Goal: Information Seeking & Learning: Check status

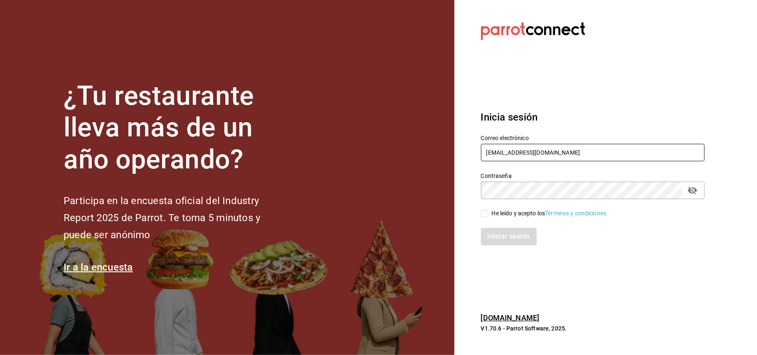
drag, startPoint x: 566, startPoint y: 148, endPoint x: 494, endPoint y: 153, distance: 71.3
click at [494, 153] on input "[EMAIL_ADDRESS][DOMAIN_NAME]" at bounding box center [593, 152] width 224 height 17
type input "o"
click at [567, 155] on input "josuecarranza94@" at bounding box center [593, 152] width 224 height 17
type input "[EMAIL_ADDRESS][DOMAIN_NAME]"
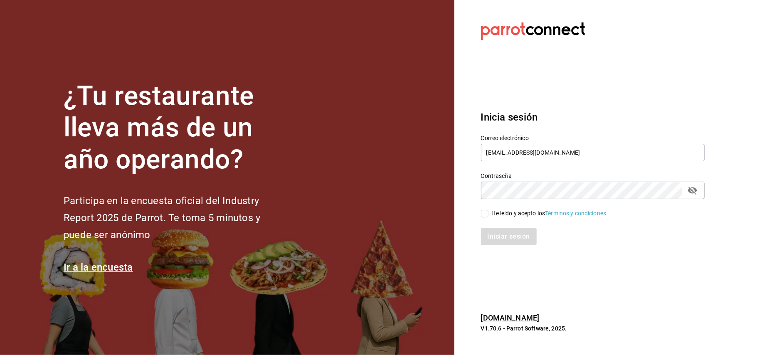
click at [694, 195] on button "passwordField" at bounding box center [693, 190] width 14 height 14
click at [490, 212] on span "He leído y acepto los Términos y condiciones." at bounding box center [549, 213] width 120 height 9
click at [489, 212] on input "He leído y acepto los Términos y condiciones." at bounding box center [484, 213] width 7 height 7
checkbox input "true"
click at [494, 238] on button "Iniciar sesión" at bounding box center [509, 236] width 57 height 17
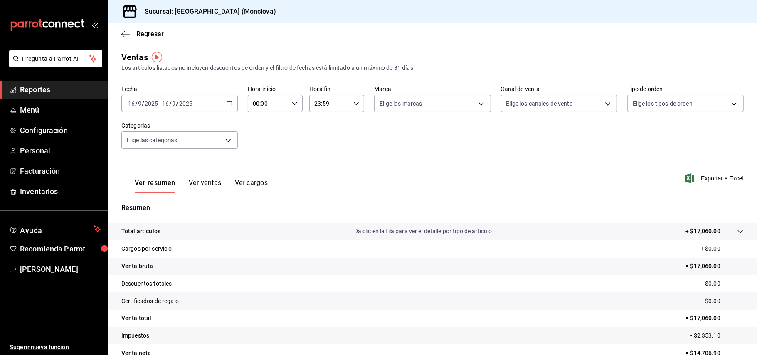
click at [230, 104] on icon "button" at bounding box center [230, 104] width 6 height 6
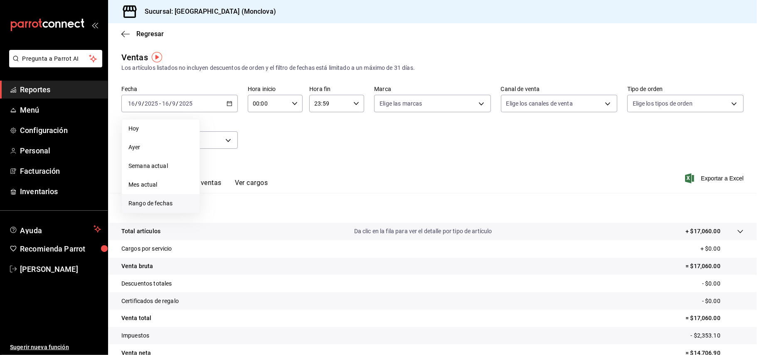
click at [151, 203] on span "Rango de fechas" at bounding box center [160, 203] width 64 height 9
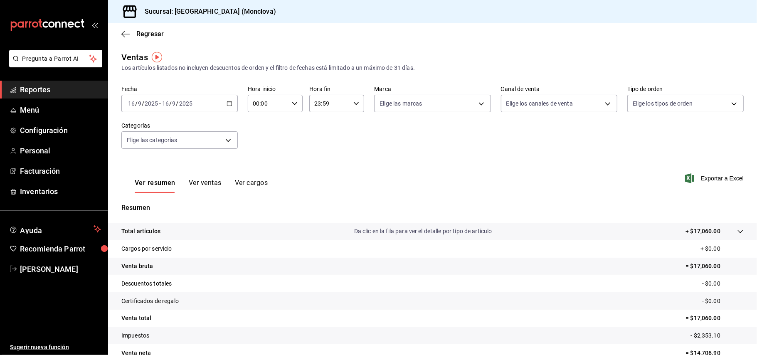
click at [226, 107] on div "[DATE] [DATE] - [DATE] [DATE]" at bounding box center [179, 103] width 116 height 17
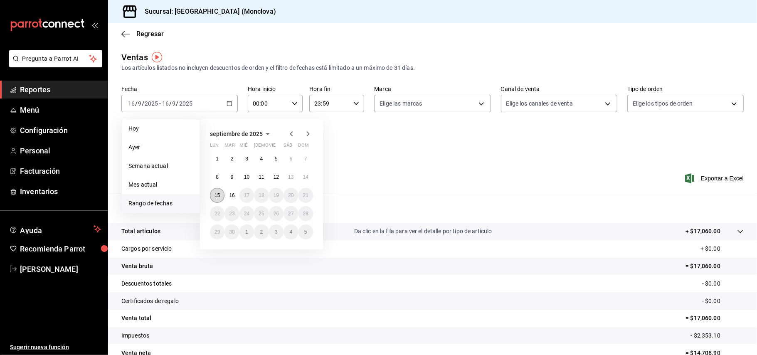
click at [217, 192] on button "15" at bounding box center [217, 195] width 15 height 15
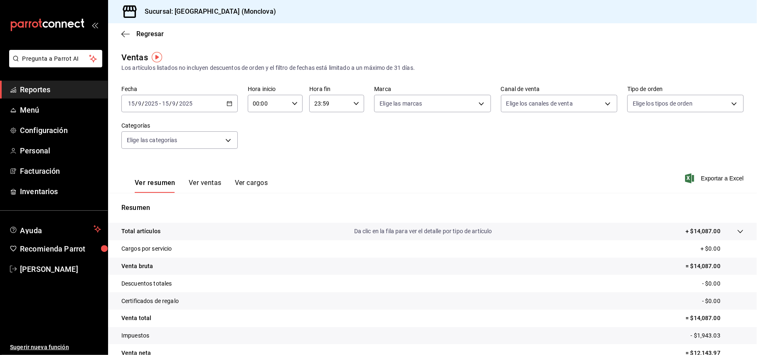
click at [164, 230] on div "Total artículos Da clic en la fila para ver el detalle por tipo de artículo + $…" at bounding box center [420, 231] width 599 height 9
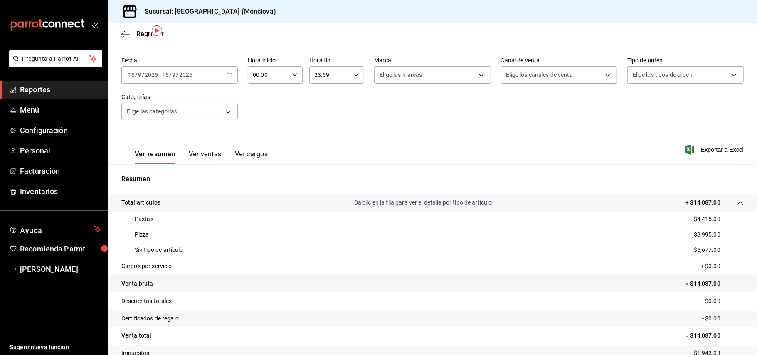
scroll to position [27, 0]
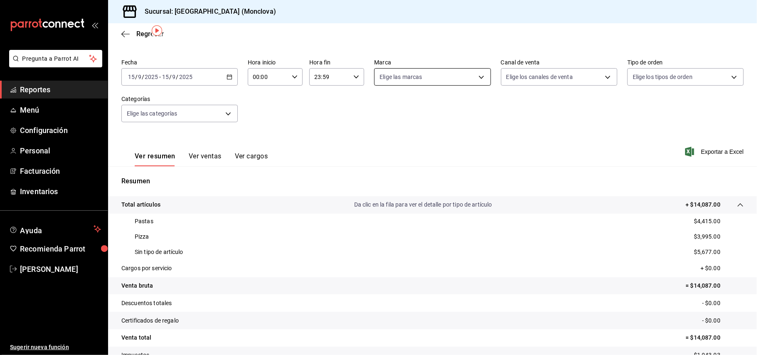
click at [458, 77] on body "Pregunta a Parrot AI Reportes Menú Configuración Personal Facturación Inventari…" at bounding box center [378, 177] width 757 height 355
click at [450, 104] on li "Ver todas" at bounding box center [445, 108] width 146 height 25
type input "a2523321-cbf2-4567-a3df-a5bcc75143a6"
checkbox input "true"
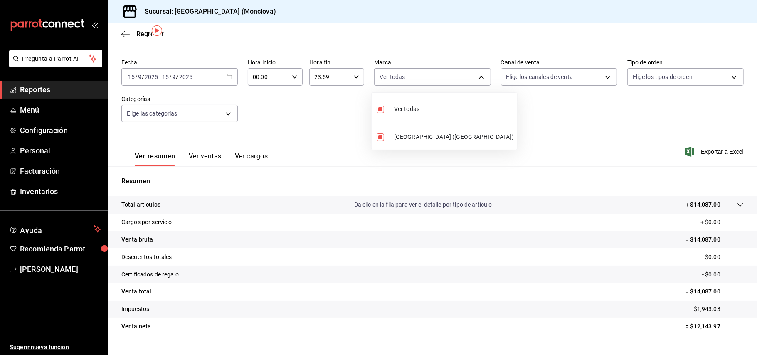
click at [588, 87] on div at bounding box center [378, 177] width 757 height 355
click at [590, 78] on body "Pregunta a Parrot AI Reportes Menú Configuración Personal Facturación Inventari…" at bounding box center [378, 177] width 757 height 355
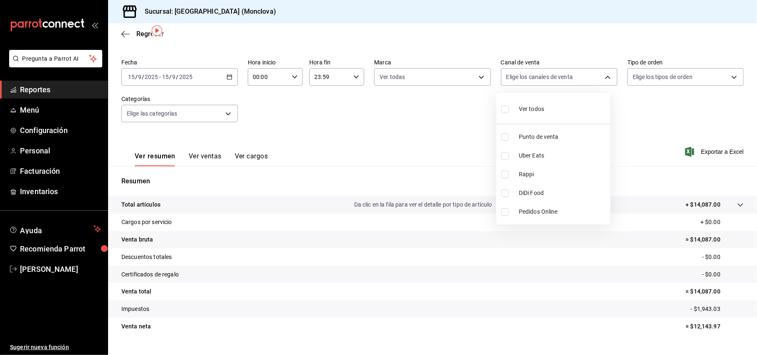
click at [561, 107] on li "Ver todos" at bounding box center [553, 108] width 114 height 25
type input "PARROT,UBER_EATS,RAPPI,DIDI_FOOD,ONLINE"
checkbox input "true"
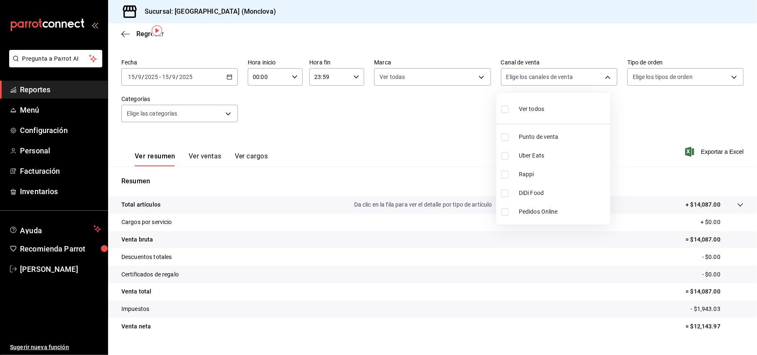
checkbox input "true"
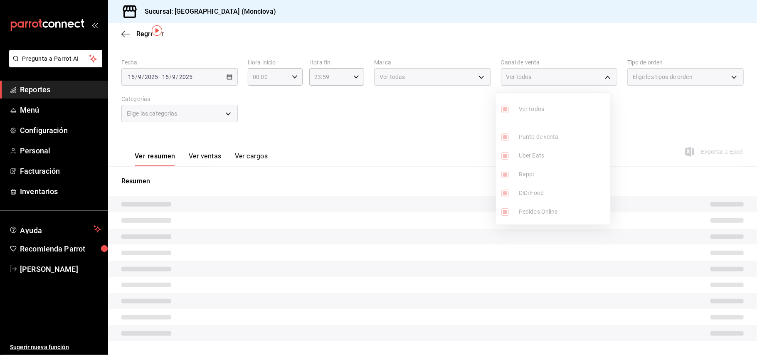
click at [679, 72] on div at bounding box center [378, 177] width 757 height 355
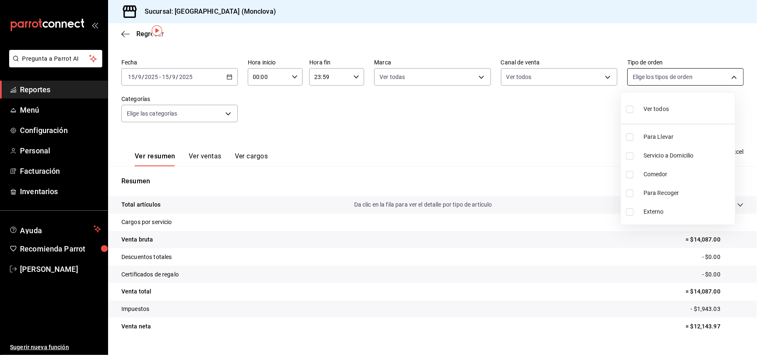
click at [678, 76] on body "Pregunta a Parrot AI Reportes Menú Configuración Personal Facturación Inventari…" at bounding box center [378, 177] width 757 height 355
click at [650, 117] on li "Ver todos" at bounding box center [678, 108] width 114 height 25
type input "85228e7a-0cc9-4b4d-8f4d-d065e8915bde,3a3dfd45-f2a6-443b-9b6e-2023d6b699b8,47141…"
checkbox input "true"
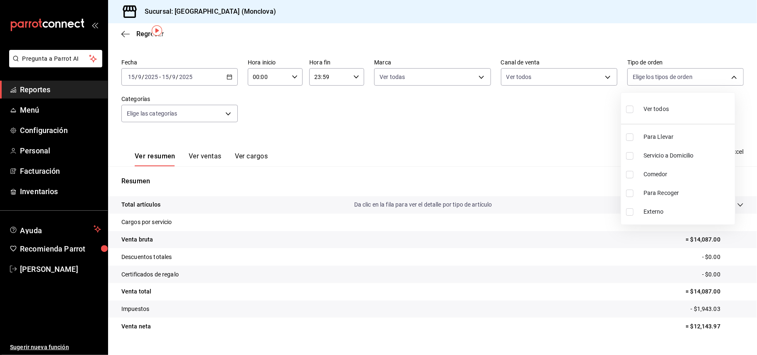
checkbox input "true"
drag, startPoint x: 756, startPoint y: 98, endPoint x: 748, endPoint y: 148, distance: 50.8
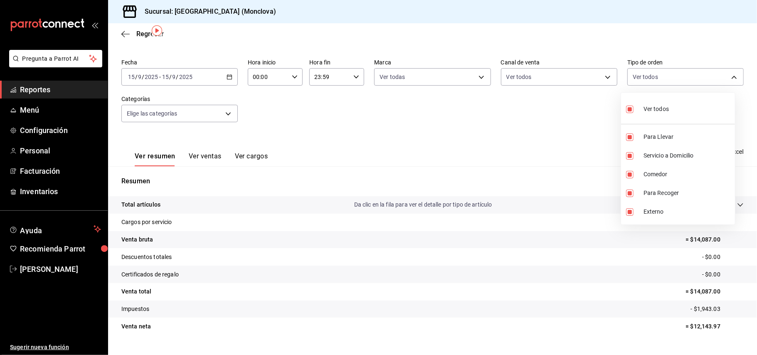
click at [748, 148] on div at bounding box center [378, 177] width 757 height 355
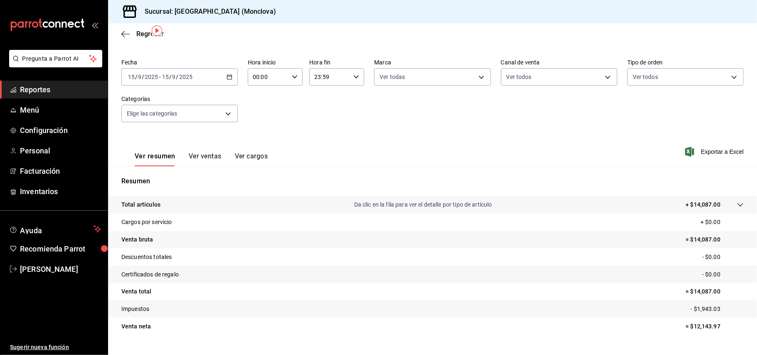
click at [73, 82] on link "Reportes" at bounding box center [54, 90] width 108 height 18
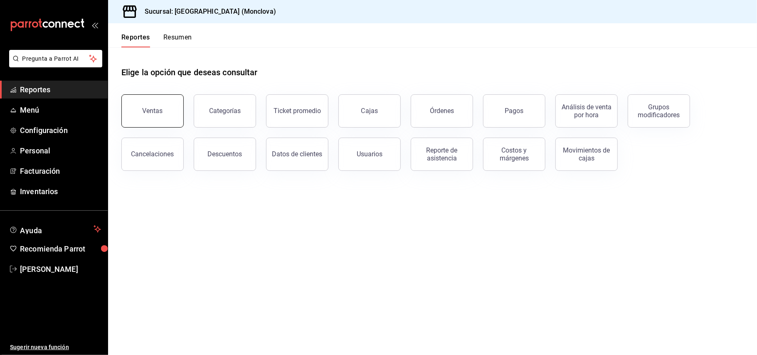
click at [158, 109] on div "Ventas" at bounding box center [153, 111] width 20 height 8
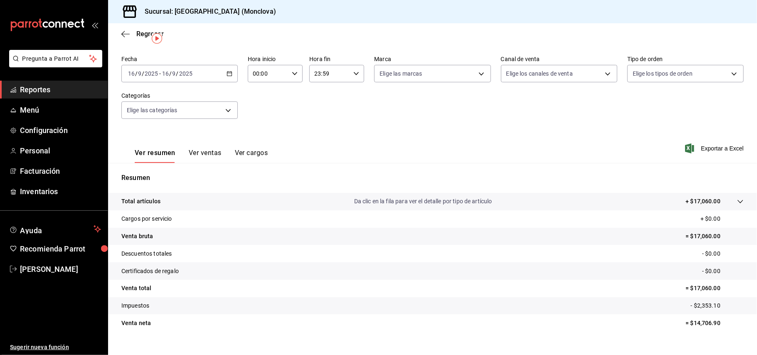
scroll to position [33, 0]
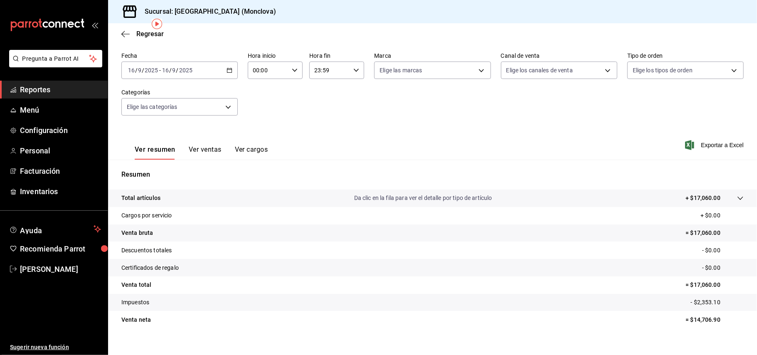
click at [175, 158] on div "Ver resumen Ver ventas Ver cargos" at bounding box center [201, 153] width 133 height 14
click at [182, 153] on div "Ver resumen Ver ventas Ver cargos" at bounding box center [201, 153] width 133 height 14
click at [200, 150] on button "Ver ventas" at bounding box center [205, 153] width 33 height 14
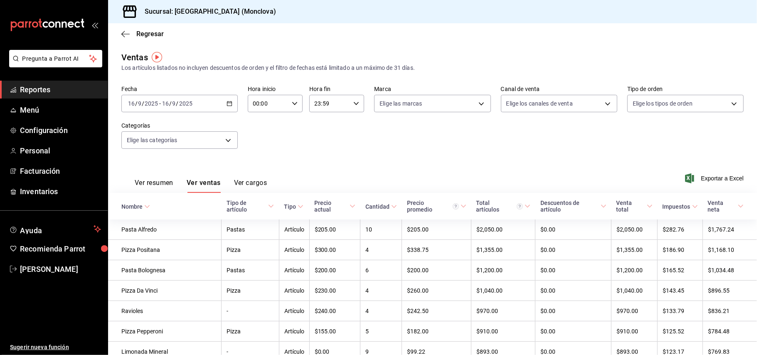
click at [230, 97] on div "[DATE] [DATE] - [DATE] [DATE]" at bounding box center [179, 103] width 116 height 17
click at [183, 126] on span "Hoy" at bounding box center [160, 128] width 64 height 9
click at [182, 126] on label "Categorías" at bounding box center [179, 126] width 116 height 6
click at [231, 101] on \(Stroke\) "button" at bounding box center [231, 101] width 0 height 0
click at [168, 126] on span "Hoy" at bounding box center [160, 128] width 64 height 9
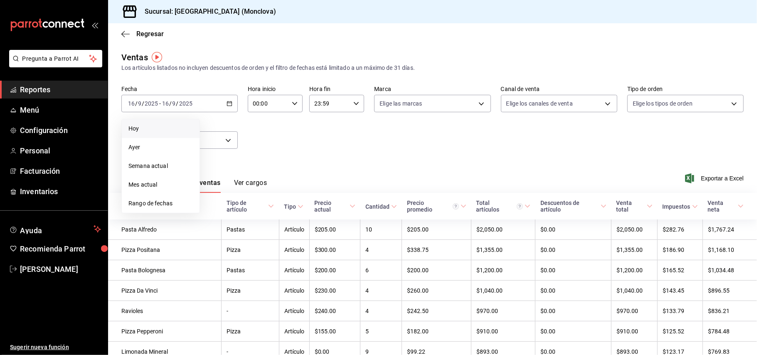
click at [168, 126] on label "Categorías" at bounding box center [179, 126] width 116 height 6
click at [232, 106] on div "[DATE] [DATE] - [DATE] [DATE]" at bounding box center [179, 103] width 116 height 17
click at [142, 205] on span "Rango de fechas" at bounding box center [160, 203] width 64 height 9
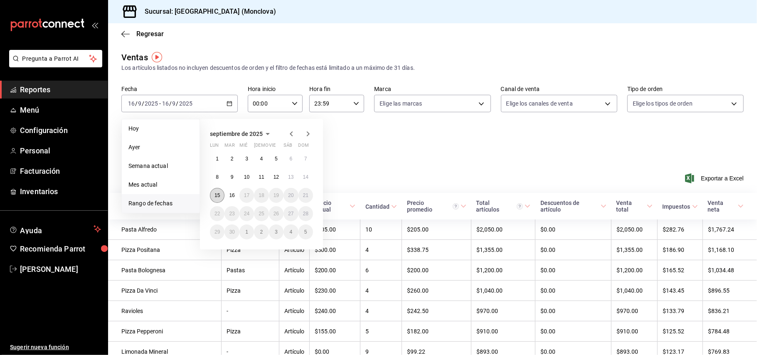
click at [223, 198] on button "15" at bounding box center [217, 195] width 15 height 15
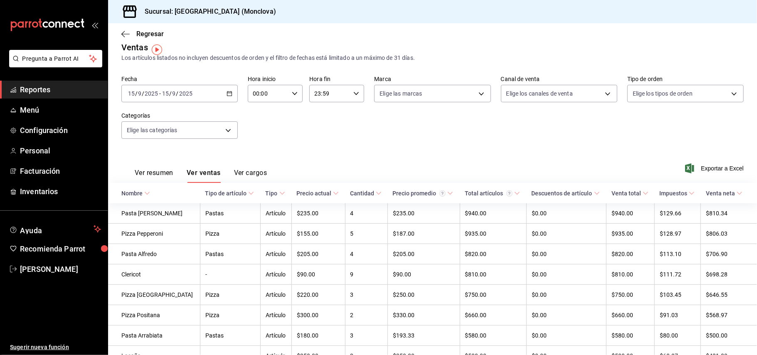
scroll to position [8, 0]
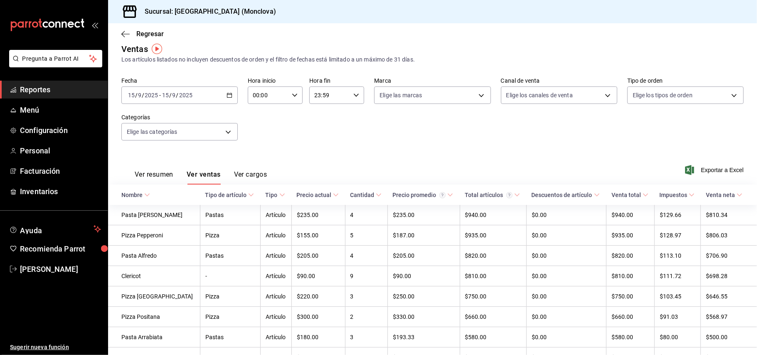
drag, startPoint x: 226, startPoint y: 93, endPoint x: 225, endPoint y: 97, distance: 4.3
click at [227, 97] on icon "button" at bounding box center [230, 95] width 6 height 6
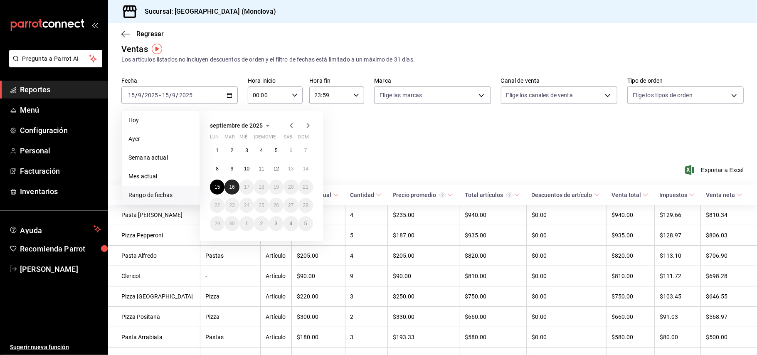
click at [232, 190] on button "16" at bounding box center [232, 187] width 15 height 15
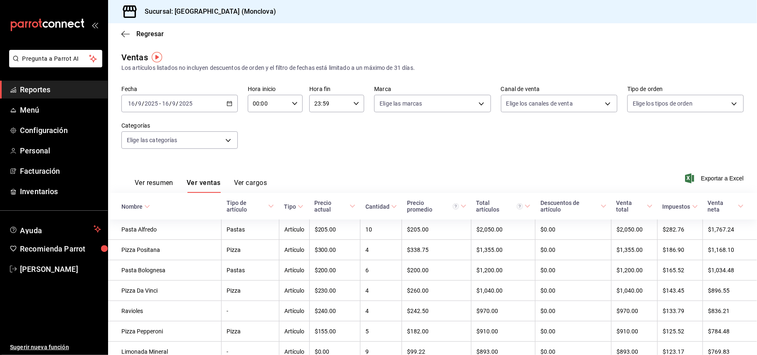
click at [233, 103] on div "[DATE] [DATE] - [DATE] [DATE]" at bounding box center [179, 103] width 116 height 17
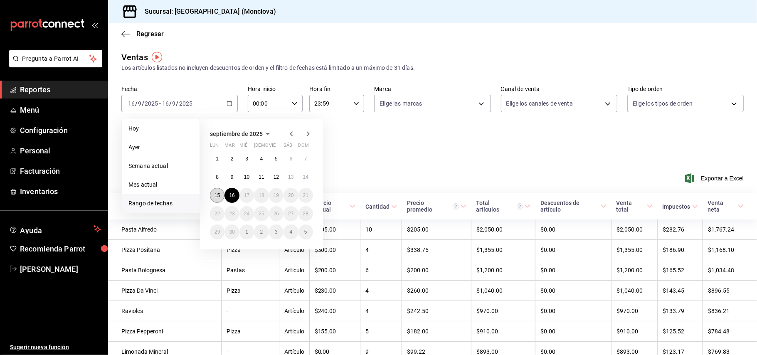
click at [218, 189] on button "15" at bounding box center [217, 195] width 15 height 15
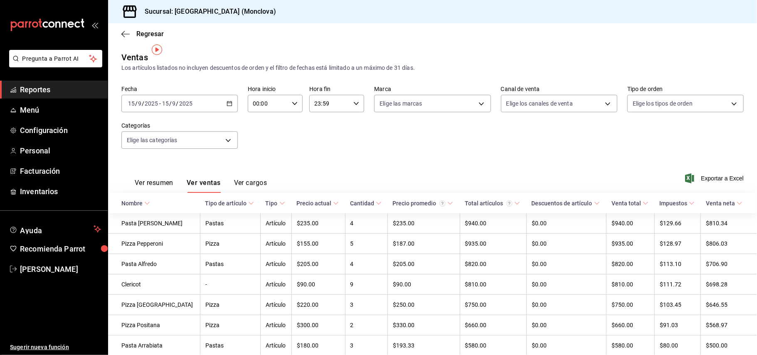
scroll to position [102, 0]
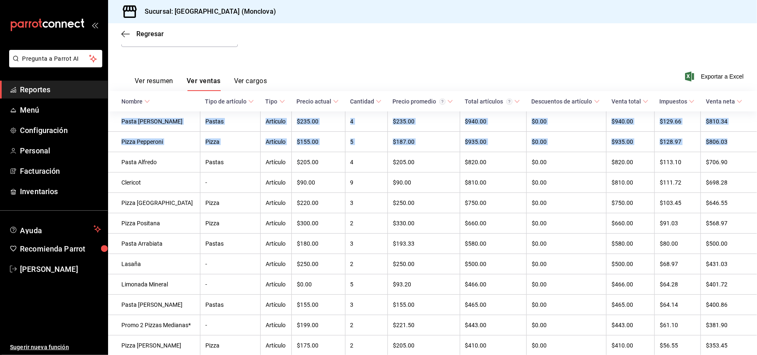
drag, startPoint x: 746, startPoint y: 145, endPoint x: 757, endPoint y: 217, distance: 72.8
click at [757, 217] on div "Regresar Ventas Los artículos listados no incluyen descuentos de orden y el fil…" at bounding box center [432, 189] width 649 height 332
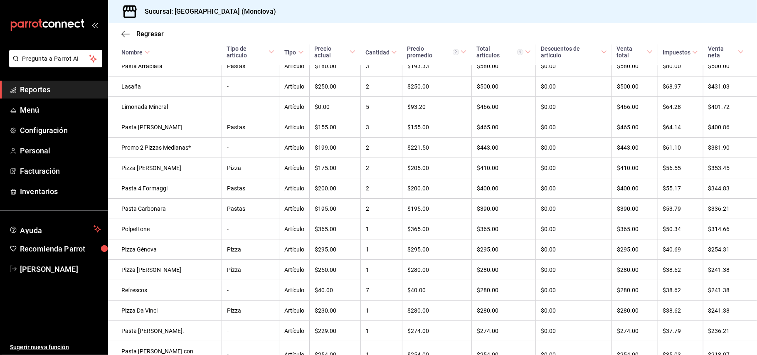
scroll to position [27, 0]
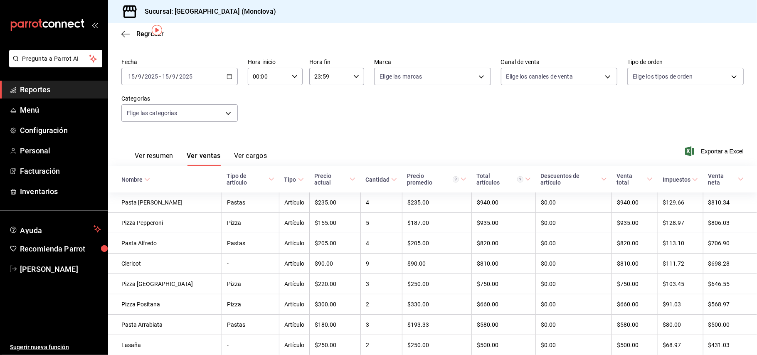
click at [227, 72] on div "[DATE] [DATE] - [DATE] [DATE]" at bounding box center [179, 76] width 116 height 17
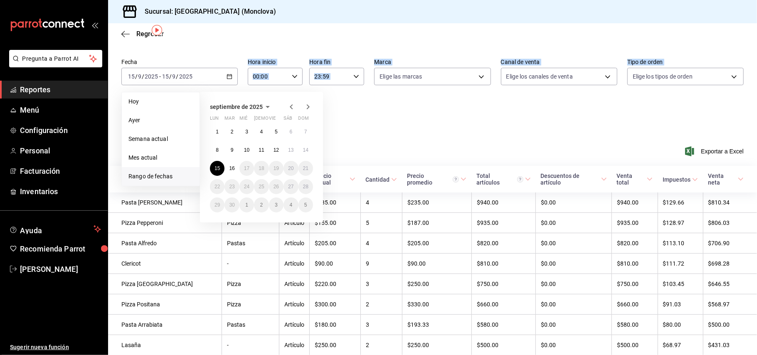
drag, startPoint x: 227, startPoint y: 72, endPoint x: 233, endPoint y: 168, distance: 96.3
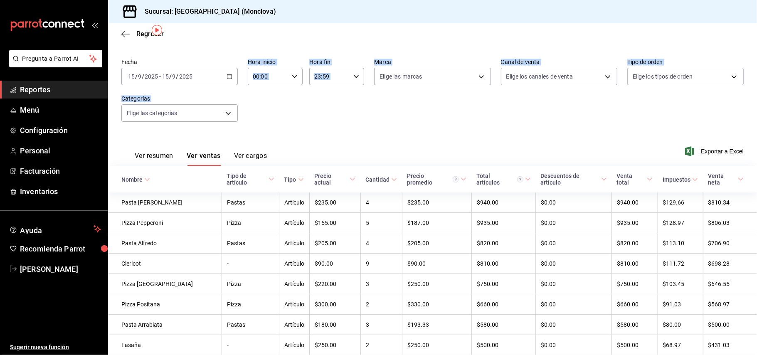
click at [227, 74] on icon "button" at bounding box center [230, 77] width 6 height 6
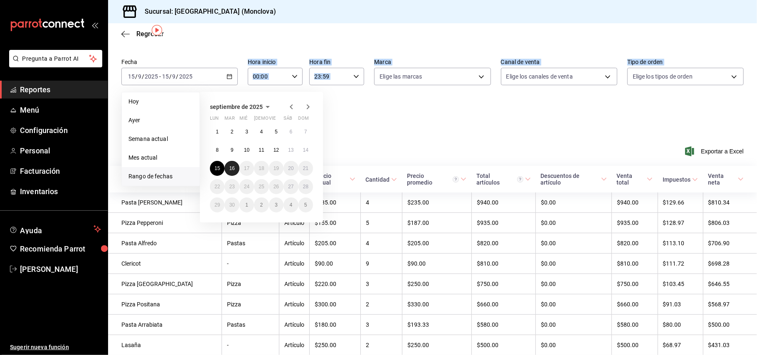
click at [230, 170] on abbr "16" at bounding box center [231, 168] width 5 height 6
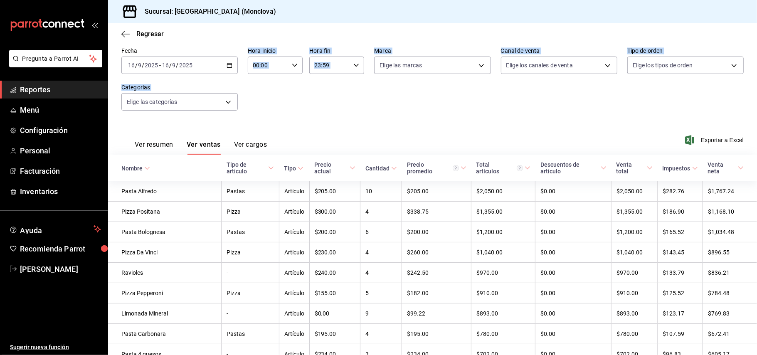
scroll to position [38, 0]
click at [225, 62] on div "[DATE] [DATE] - [DATE] [DATE]" at bounding box center [179, 65] width 116 height 17
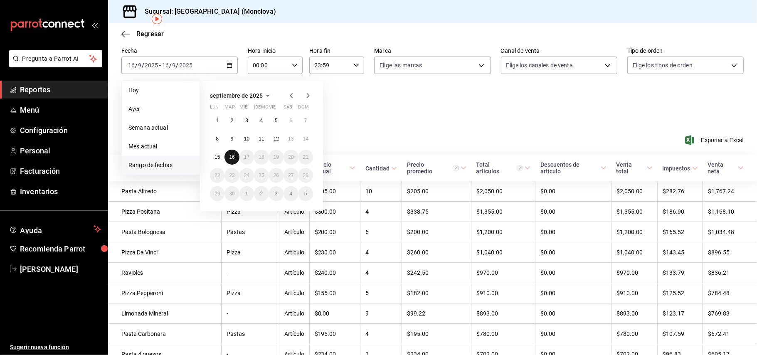
click at [230, 160] on abbr "16" at bounding box center [231, 157] width 5 height 6
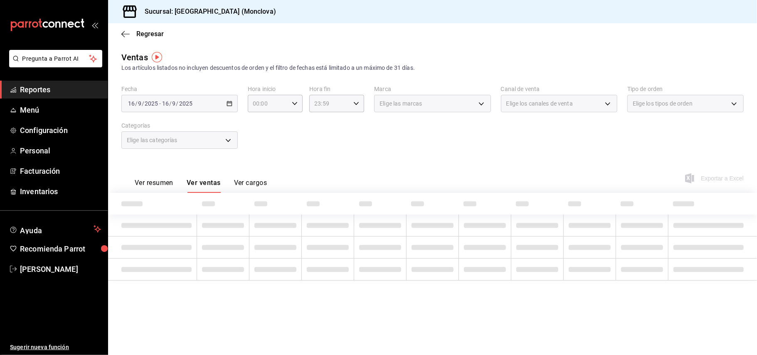
scroll to position [0, 0]
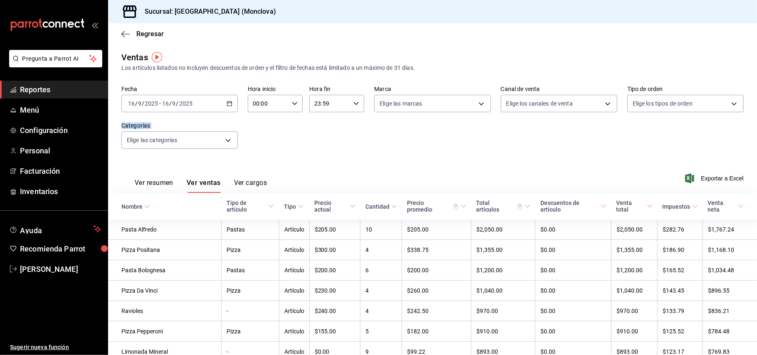
drag, startPoint x: 748, startPoint y: 141, endPoint x: 756, endPoint y: 179, distance: 38.1
click at [756, 179] on div "Regresar Ventas Los artículos listados no incluyen descuentos de orden y el fil…" at bounding box center [432, 189] width 649 height 332
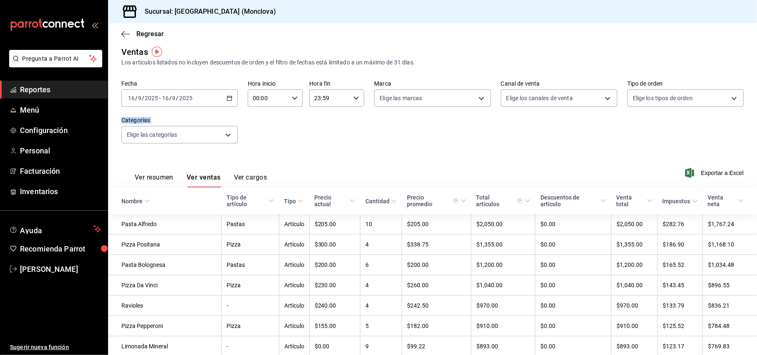
scroll to position [4, 0]
click at [227, 96] on icon "button" at bounding box center [230, 99] width 6 height 6
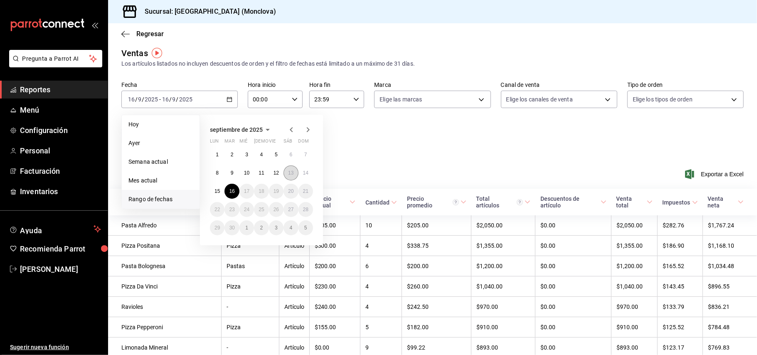
click at [287, 178] on button "13" at bounding box center [291, 172] width 15 height 15
click at [287, 177] on button "13" at bounding box center [291, 172] width 15 height 15
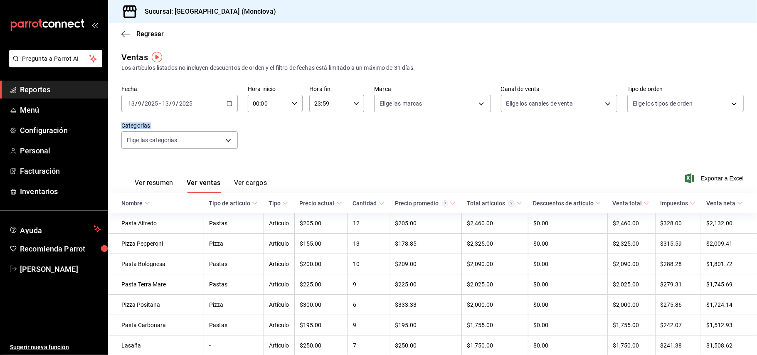
click at [228, 106] on \(Stroke\) "button" at bounding box center [229, 103] width 5 height 5
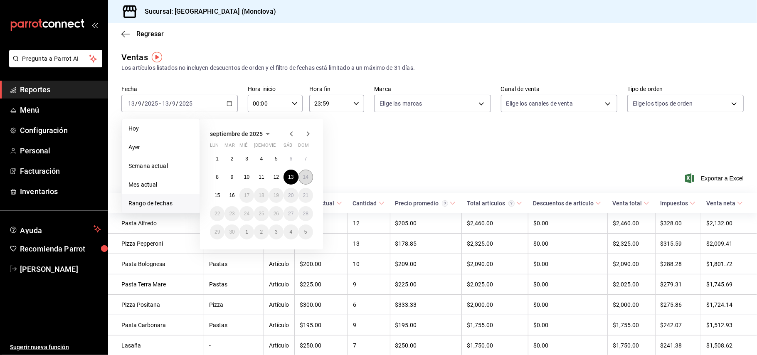
click at [303, 182] on button "14" at bounding box center [306, 177] width 15 height 15
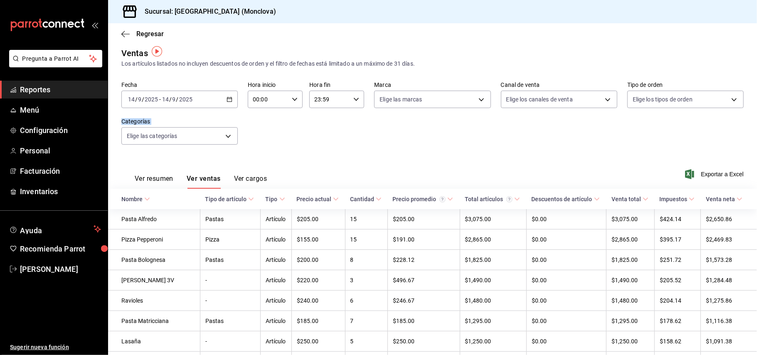
scroll to position [6, 0]
click at [227, 98] on icon "button" at bounding box center [230, 98] width 6 height 6
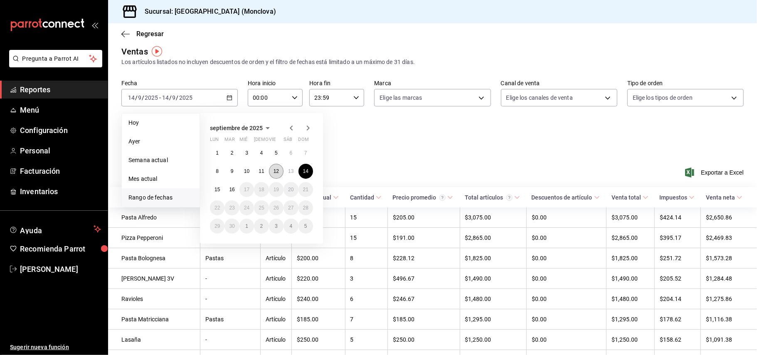
click at [274, 164] on button "12" at bounding box center [276, 171] width 15 height 15
click at [274, 164] on div "Ver resumen Ver ventas Ver cargos Exportar a Excel" at bounding box center [432, 170] width 649 height 34
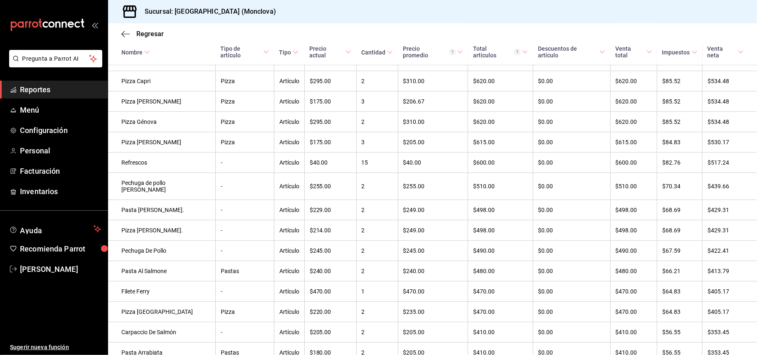
scroll to position [460, 0]
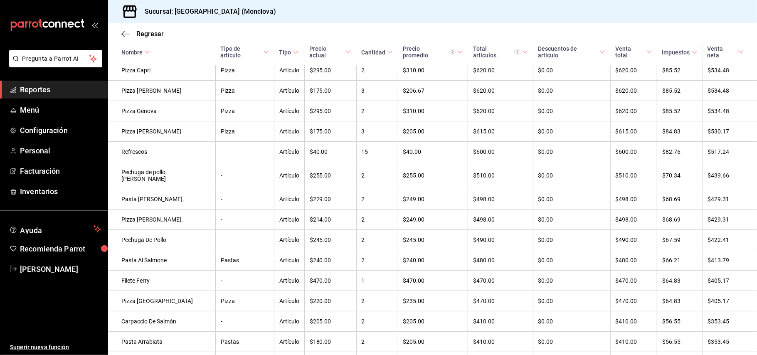
drag, startPoint x: 504, startPoint y: 227, endPoint x: 757, endPoint y: 183, distance: 256.6
click at [504, 227] on td "$498.00" at bounding box center [500, 220] width 65 height 20
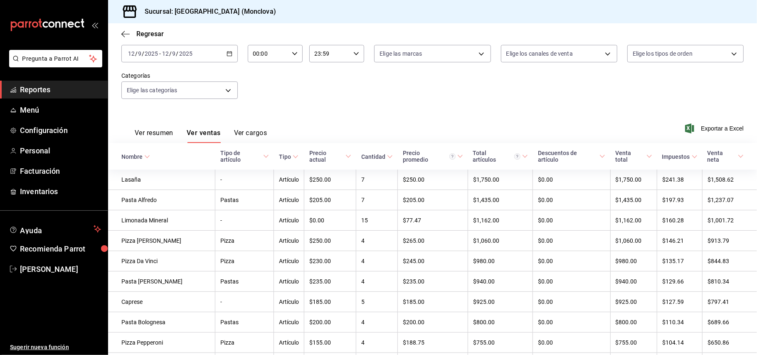
scroll to position [49, 0]
click at [225, 59] on div "[DATE] [DATE] - [DATE] [DATE]" at bounding box center [179, 54] width 116 height 17
click at [175, 75] on li "Hoy" at bounding box center [161, 80] width 78 height 19
click at [175, 75] on label "Categorías" at bounding box center [179, 77] width 116 height 6
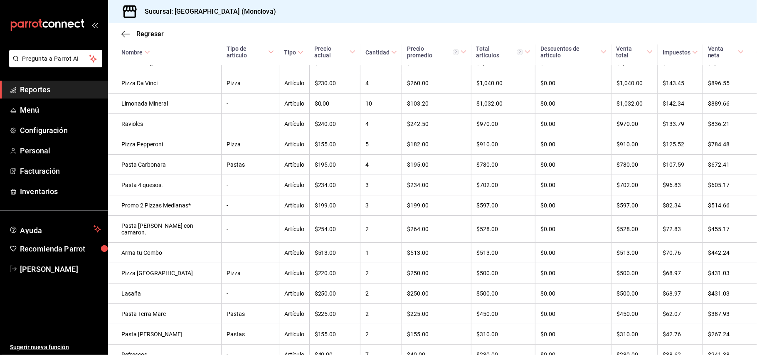
scroll to position [225, 0]
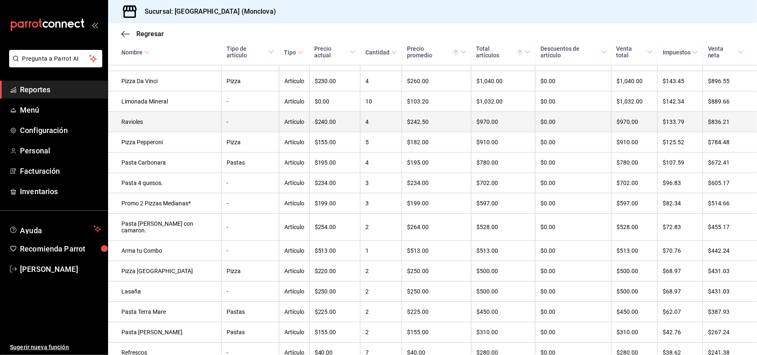
click at [646, 125] on td "$970.00" at bounding box center [635, 122] width 46 height 20
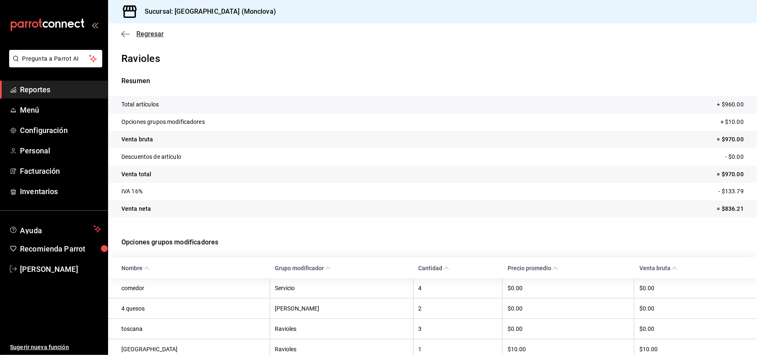
click at [129, 35] on icon "button" at bounding box center [125, 33] width 8 height 7
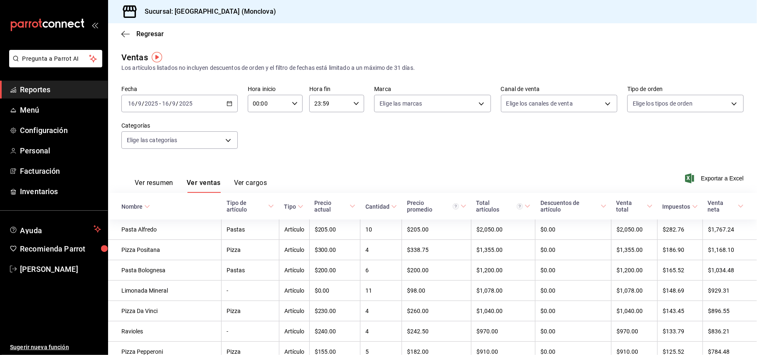
click at [227, 106] on icon "button" at bounding box center [230, 104] width 6 height 6
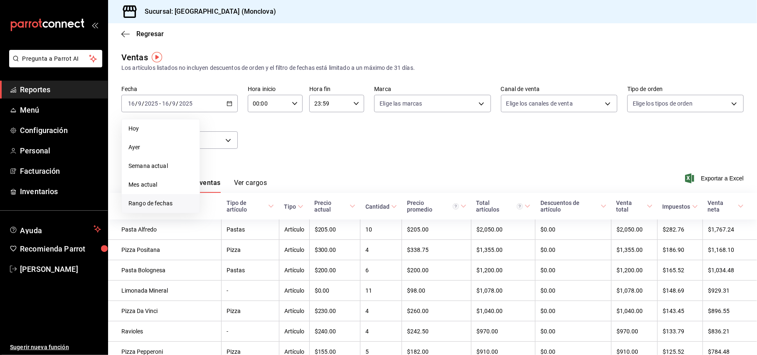
click at [155, 195] on li "Rango de fechas" at bounding box center [161, 203] width 78 height 19
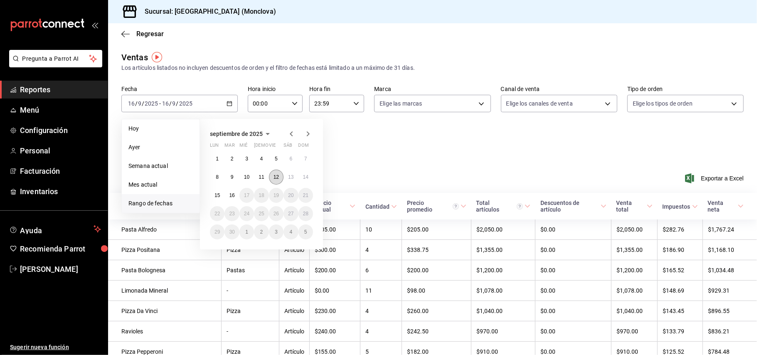
click at [269, 178] on button "12" at bounding box center [276, 177] width 15 height 15
click at [228, 197] on button "16" at bounding box center [232, 195] width 15 height 15
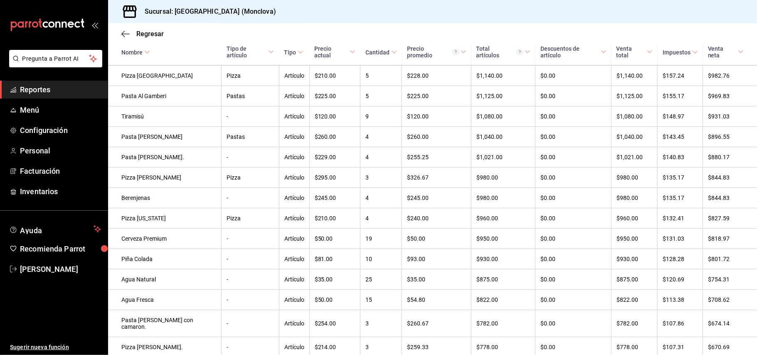
scroll to position [957, 0]
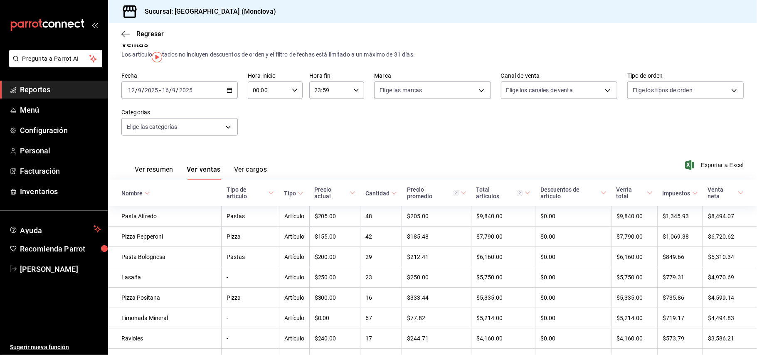
scroll to position [0, 0]
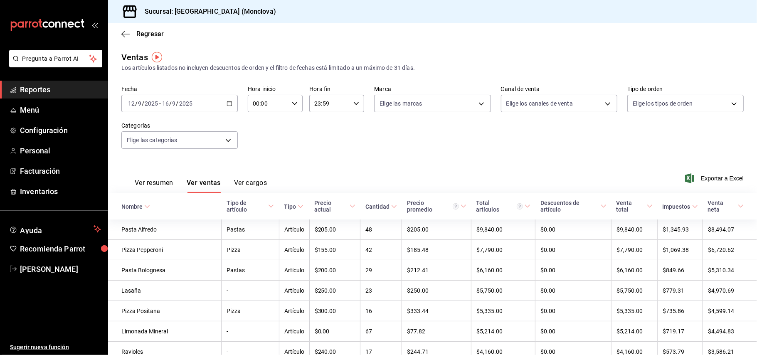
click at [227, 102] on icon "button" at bounding box center [230, 104] width 6 height 6
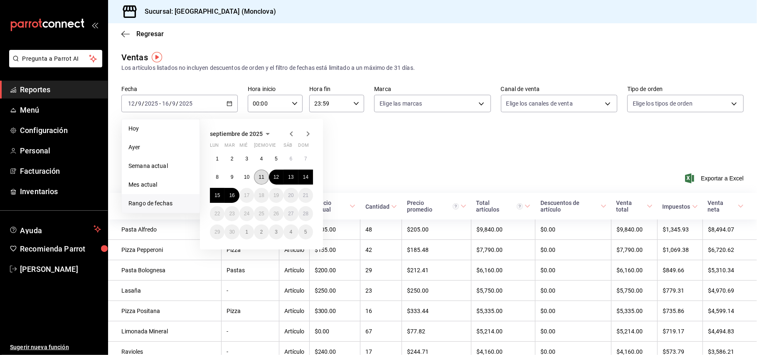
click at [259, 178] on abbr "11" at bounding box center [261, 177] width 5 height 6
click at [259, 178] on div "Ver resumen Ver ventas Ver cargos" at bounding box center [194, 181] width 146 height 24
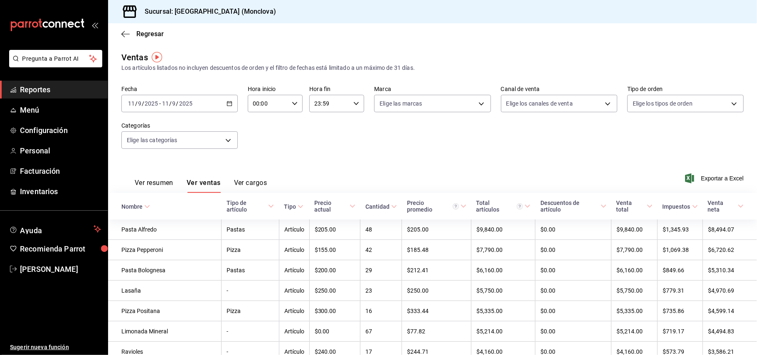
click at [259, 178] on div "Ver resumen Ver ventas Ver cargos" at bounding box center [194, 181] width 146 height 24
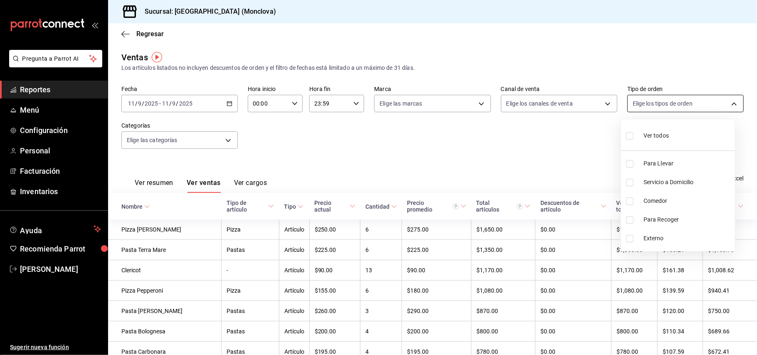
click at [726, 104] on body "Pregunta a Parrot AI Reportes Menú Configuración Personal Facturación Inventari…" at bounding box center [378, 177] width 757 height 355
click at [726, 104] on div at bounding box center [378, 177] width 757 height 355
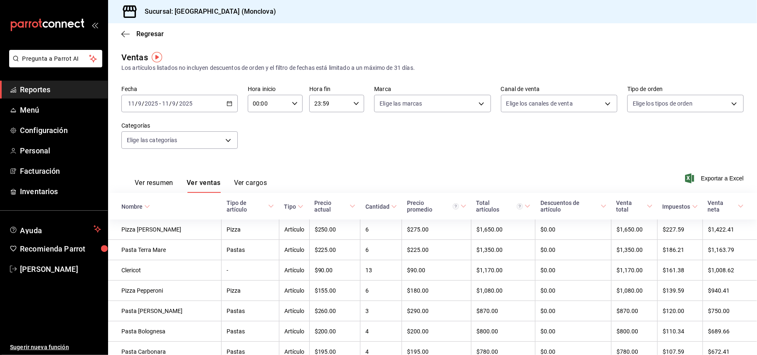
click at [228, 106] on \(Stroke\) "button" at bounding box center [229, 103] width 5 height 5
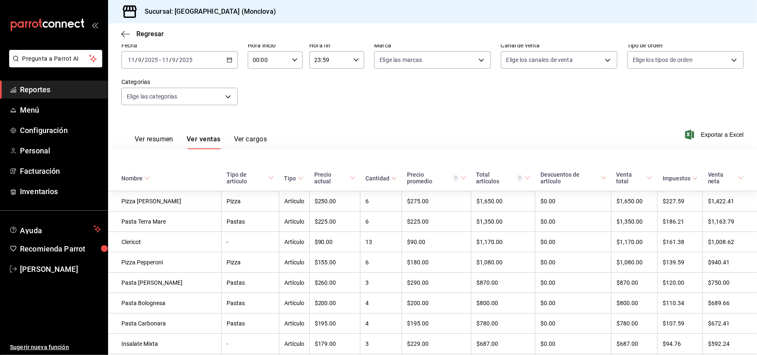
scroll to position [12, 0]
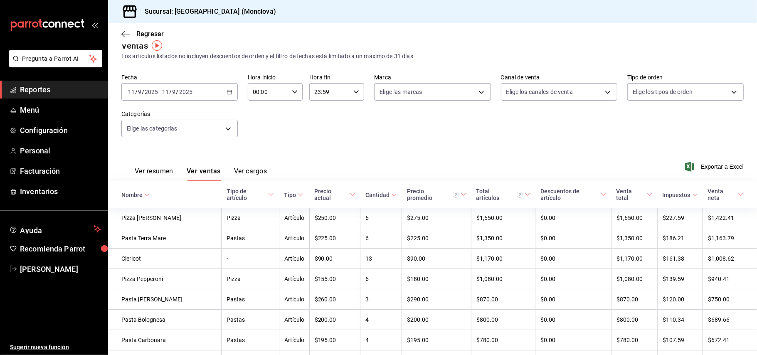
drag, startPoint x: 752, startPoint y: 276, endPoint x: 440, endPoint y: 39, distance: 392.0
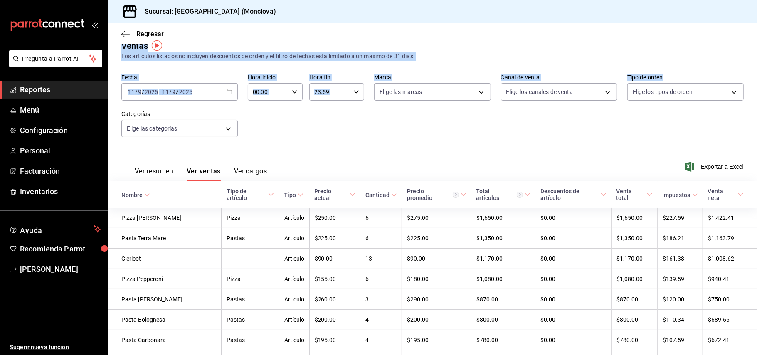
click at [233, 86] on div "[DATE] [DATE] - [DATE] [DATE]" at bounding box center [179, 91] width 116 height 17
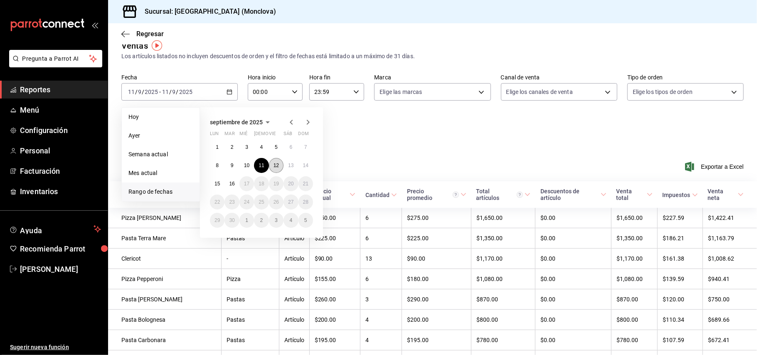
click at [275, 165] on abbr "12" at bounding box center [276, 166] width 5 height 6
click at [275, 166] on abbr "12" at bounding box center [276, 166] width 5 height 6
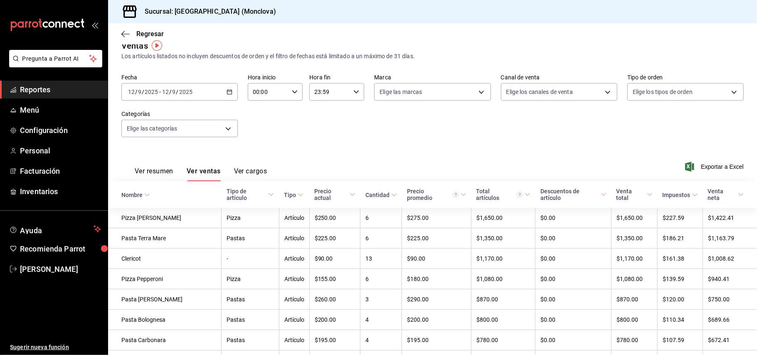
click at [275, 166] on div "Ver resumen Ver ventas Ver cargos Exportar a Excel" at bounding box center [432, 164] width 649 height 34
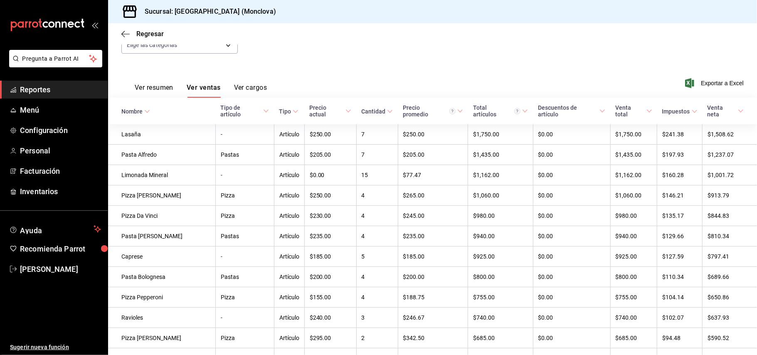
scroll to position [92, 0]
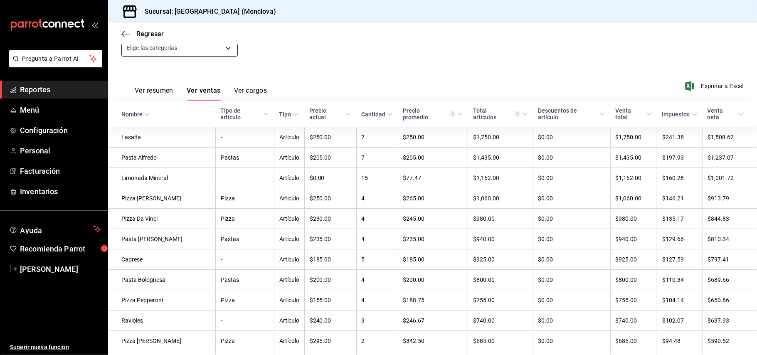
click at [225, 49] on body "Pregunta a Parrot AI Reportes Menú Configuración Personal Facturación Inventari…" at bounding box center [378, 177] width 757 height 355
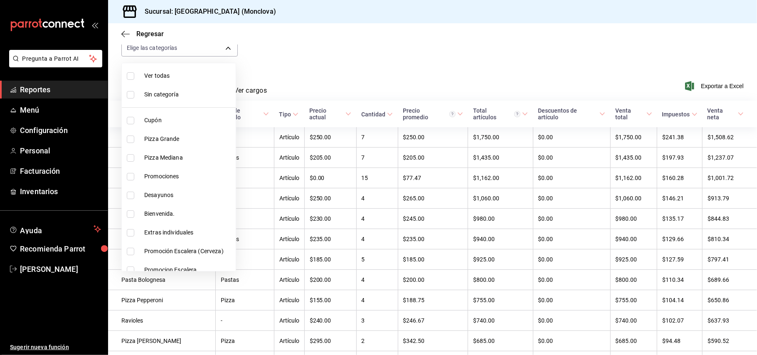
drag, startPoint x: 756, startPoint y: 79, endPoint x: 754, endPoint y: 46, distance: 33.3
click at [754, 46] on div at bounding box center [378, 177] width 757 height 355
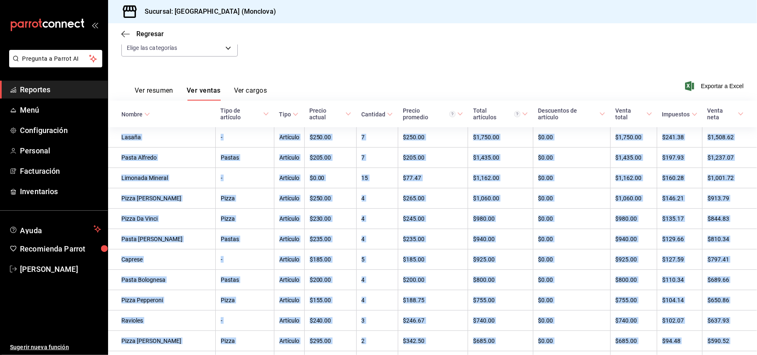
scroll to position [0, 0]
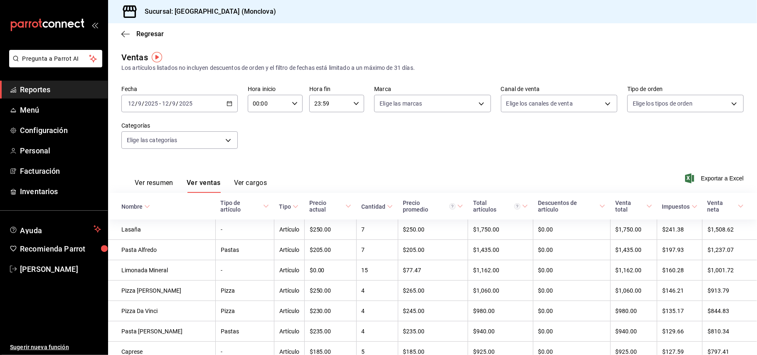
click at [227, 98] on div "[DATE] [DATE] - [DATE] [DATE]" at bounding box center [179, 103] width 116 height 17
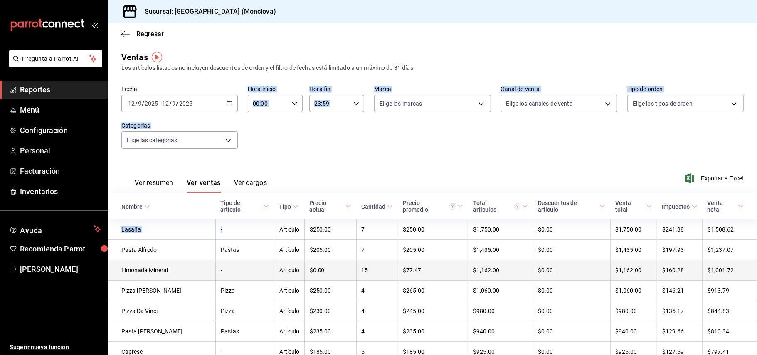
drag, startPoint x: 227, startPoint y: 98, endPoint x: 252, endPoint y: 257, distance: 160.4
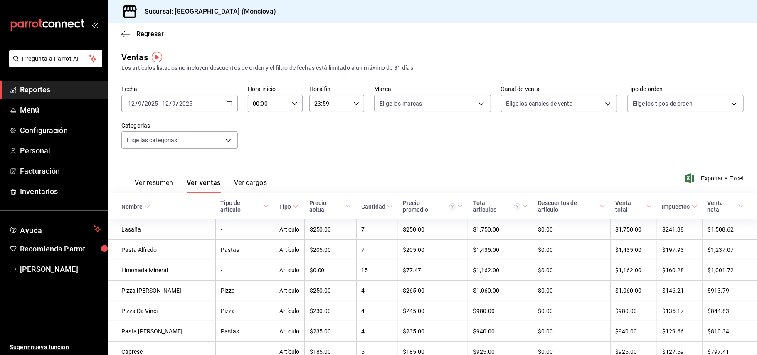
drag, startPoint x: 227, startPoint y: 112, endPoint x: 228, endPoint y: 106, distance: 5.5
click at [228, 106] on div "[DATE] [DATE] - [DATE] [DATE]" at bounding box center [179, 103] width 116 height 17
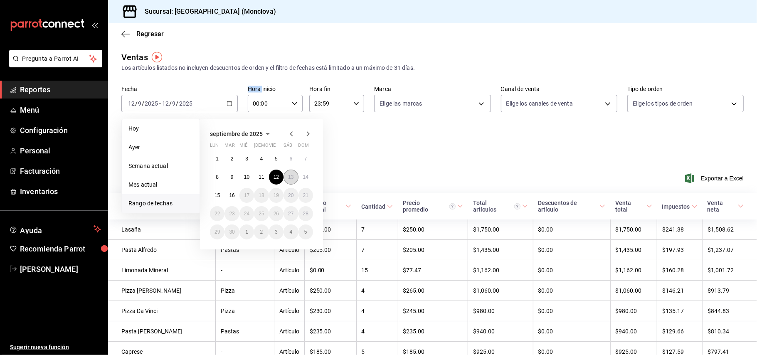
click at [288, 175] on abbr "13" at bounding box center [290, 177] width 5 height 6
click at [288, 175] on div "Ver resumen Ver ventas Ver cargos Exportar a Excel" at bounding box center [432, 176] width 649 height 34
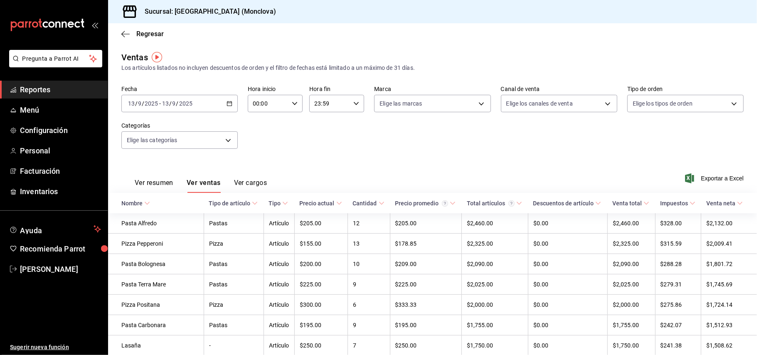
click at [221, 102] on div "[DATE] [DATE] - [DATE] [DATE]" at bounding box center [179, 103] width 116 height 17
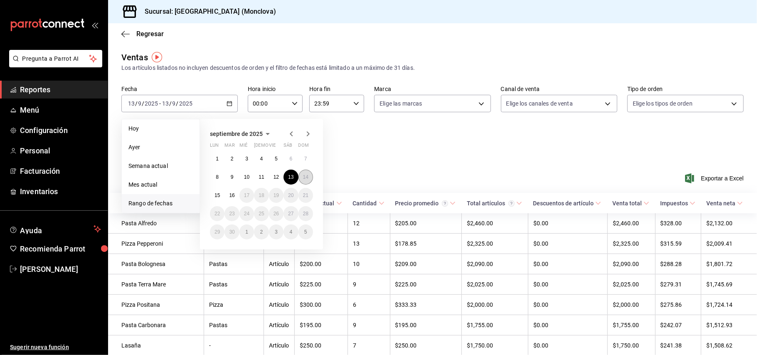
click at [300, 176] on button "14" at bounding box center [306, 177] width 15 height 15
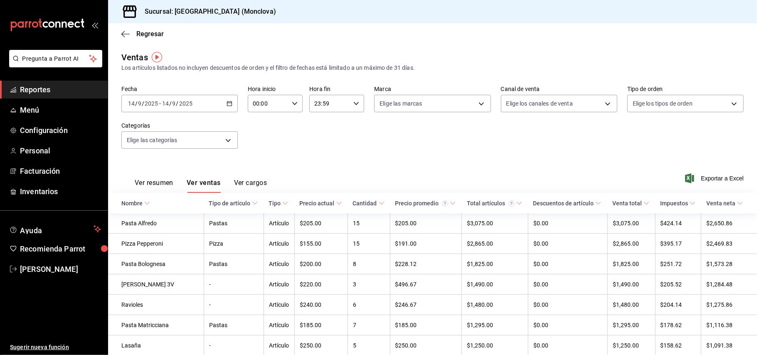
click at [230, 99] on div "[DATE] [DATE] - [DATE] [DATE]" at bounding box center [179, 103] width 116 height 17
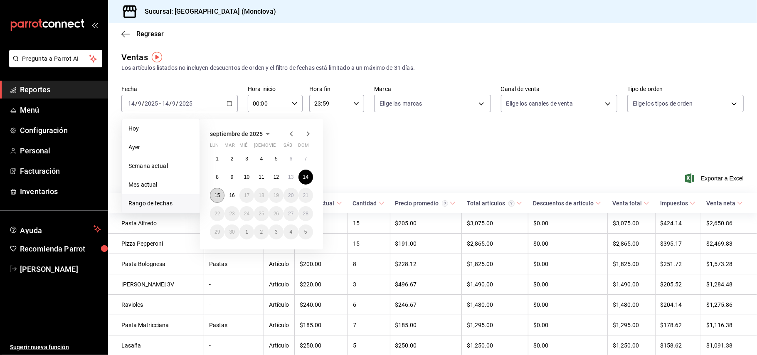
click at [222, 194] on button "15" at bounding box center [217, 195] width 15 height 15
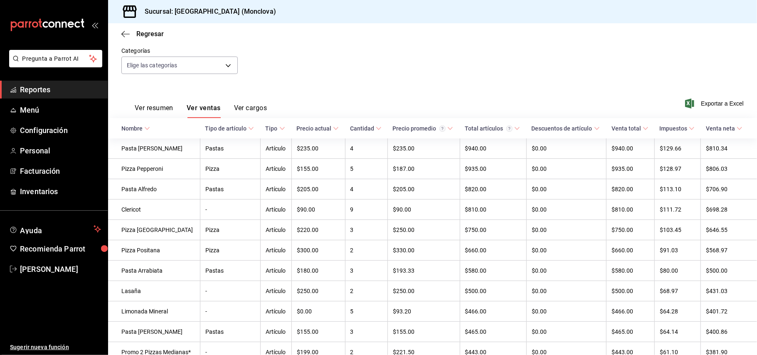
scroll to position [79, 0]
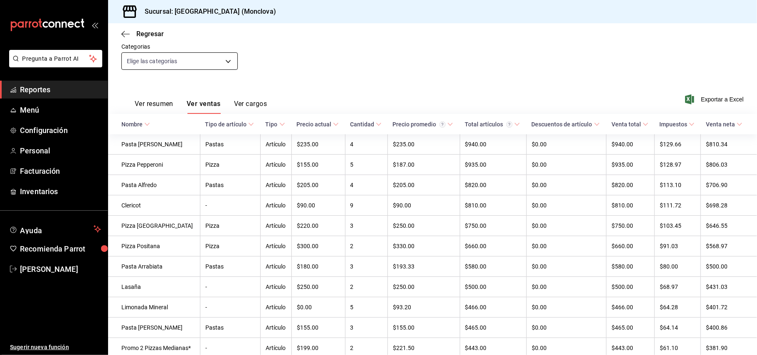
click at [223, 64] on body "Pregunta a Parrot AI Reportes Menú Configuración Personal Facturación Inventari…" at bounding box center [378, 177] width 757 height 355
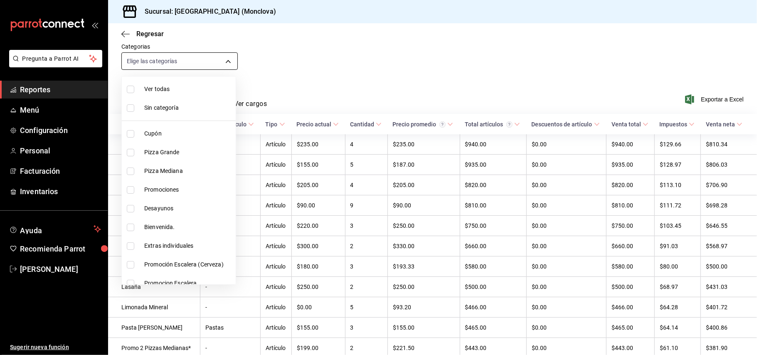
click at [222, 64] on div at bounding box center [378, 177] width 757 height 355
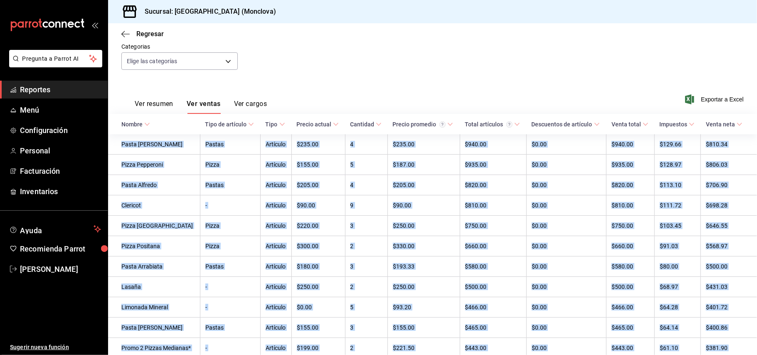
drag, startPoint x: 223, startPoint y: 64, endPoint x: 233, endPoint y: 46, distance: 20.5
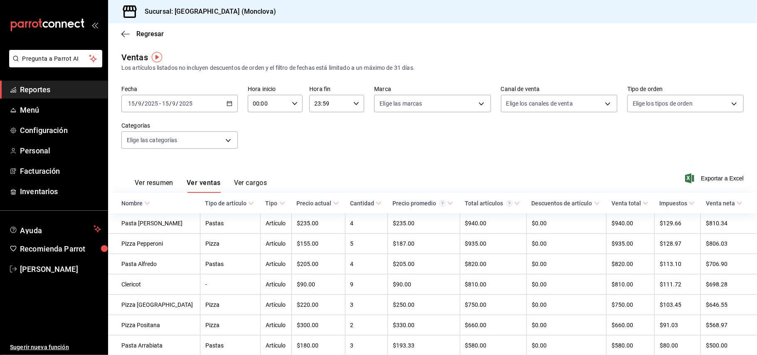
click at [748, 47] on main "Regresar Ventas Los artículos listados no incluyen descuentos de orden y el fil…" at bounding box center [432, 335] width 649 height 624
click at [228, 106] on div "[DATE] [DATE] - [DATE] [DATE]" at bounding box center [179, 103] width 116 height 17
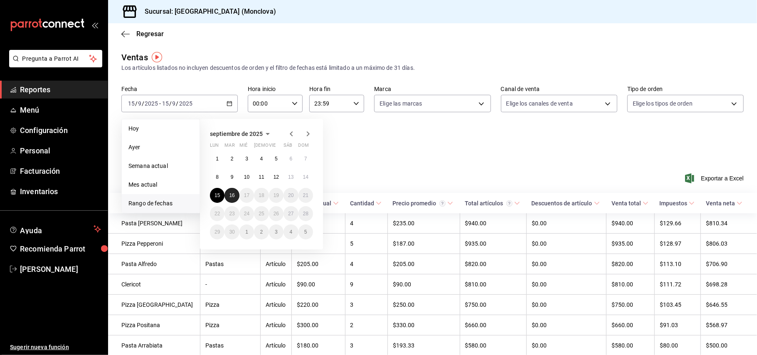
click at [230, 193] on abbr "16" at bounding box center [231, 196] width 5 height 6
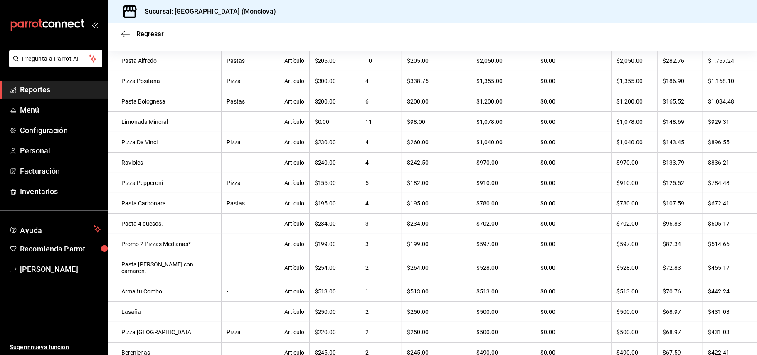
scroll to position [168, 0]
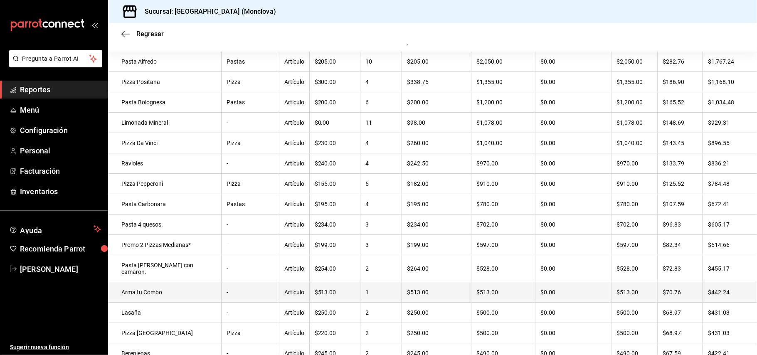
click at [716, 286] on td "$442.24" at bounding box center [730, 292] width 54 height 20
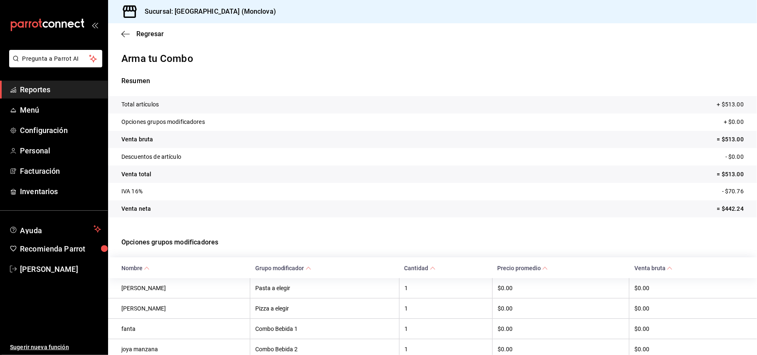
click at [716, 284] on th "$0.00" at bounding box center [694, 288] width 128 height 20
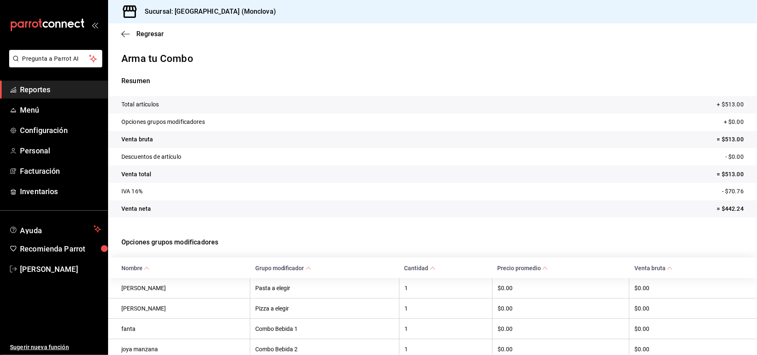
click at [716, 284] on th "$0.00" at bounding box center [694, 288] width 128 height 20
click at [714, 283] on th "$0.00" at bounding box center [694, 288] width 128 height 20
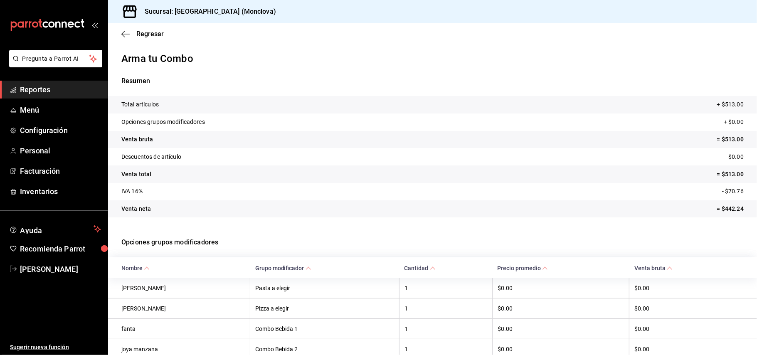
click at [714, 283] on th "$0.00" at bounding box center [694, 288] width 128 height 20
click at [708, 240] on p "Opciones grupos modificadores" at bounding box center [432, 242] width 622 height 30
click at [697, 220] on div "Total artículos + $513.00 Opciones grupos modificadores + $0.00 Venta bruta = $…" at bounding box center [432, 161] width 649 height 131
